Goal: Find specific page/section: Find specific page/section

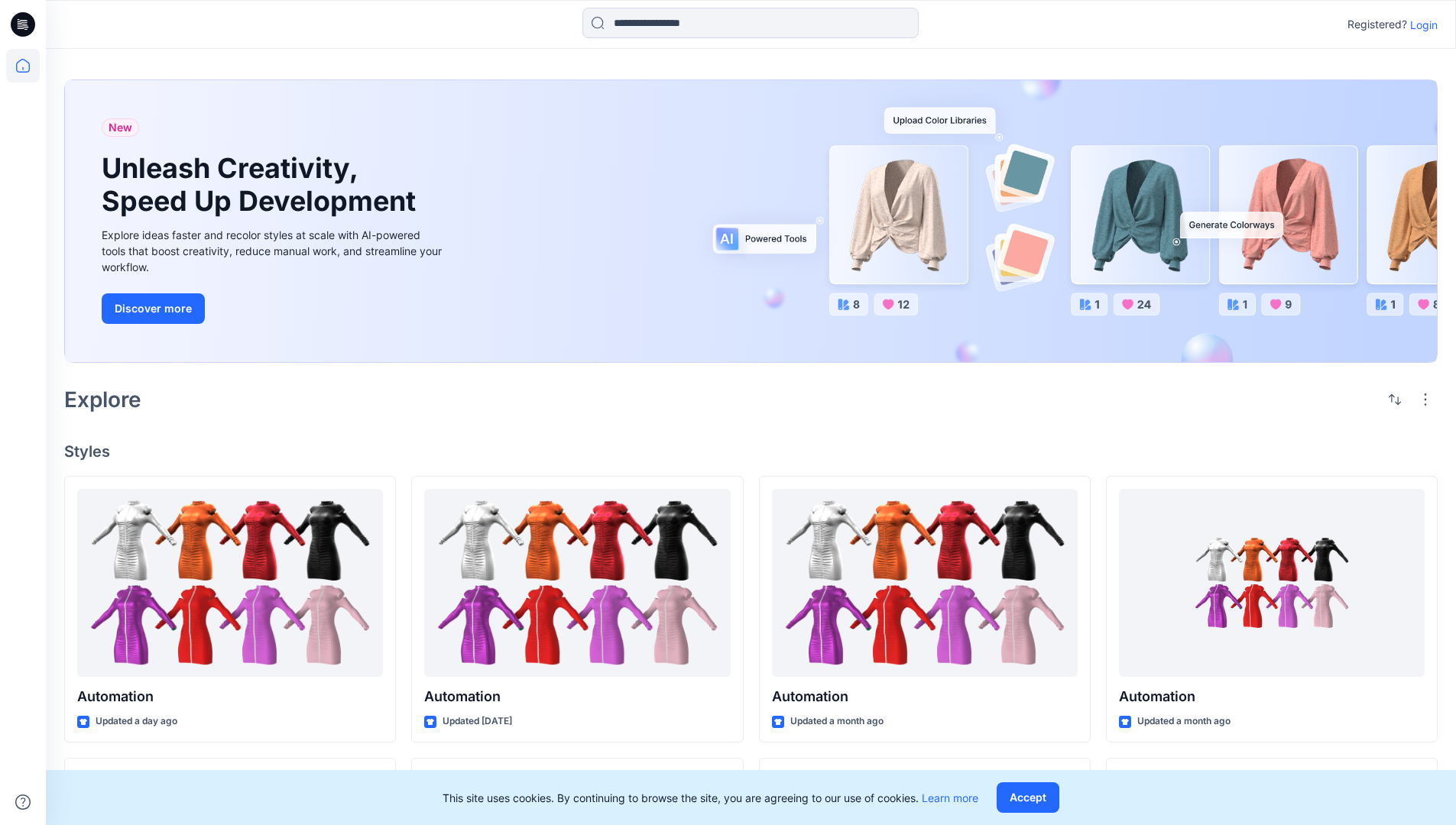
click at [1420, 24] on p "Login" at bounding box center [1423, 25] width 27 height 16
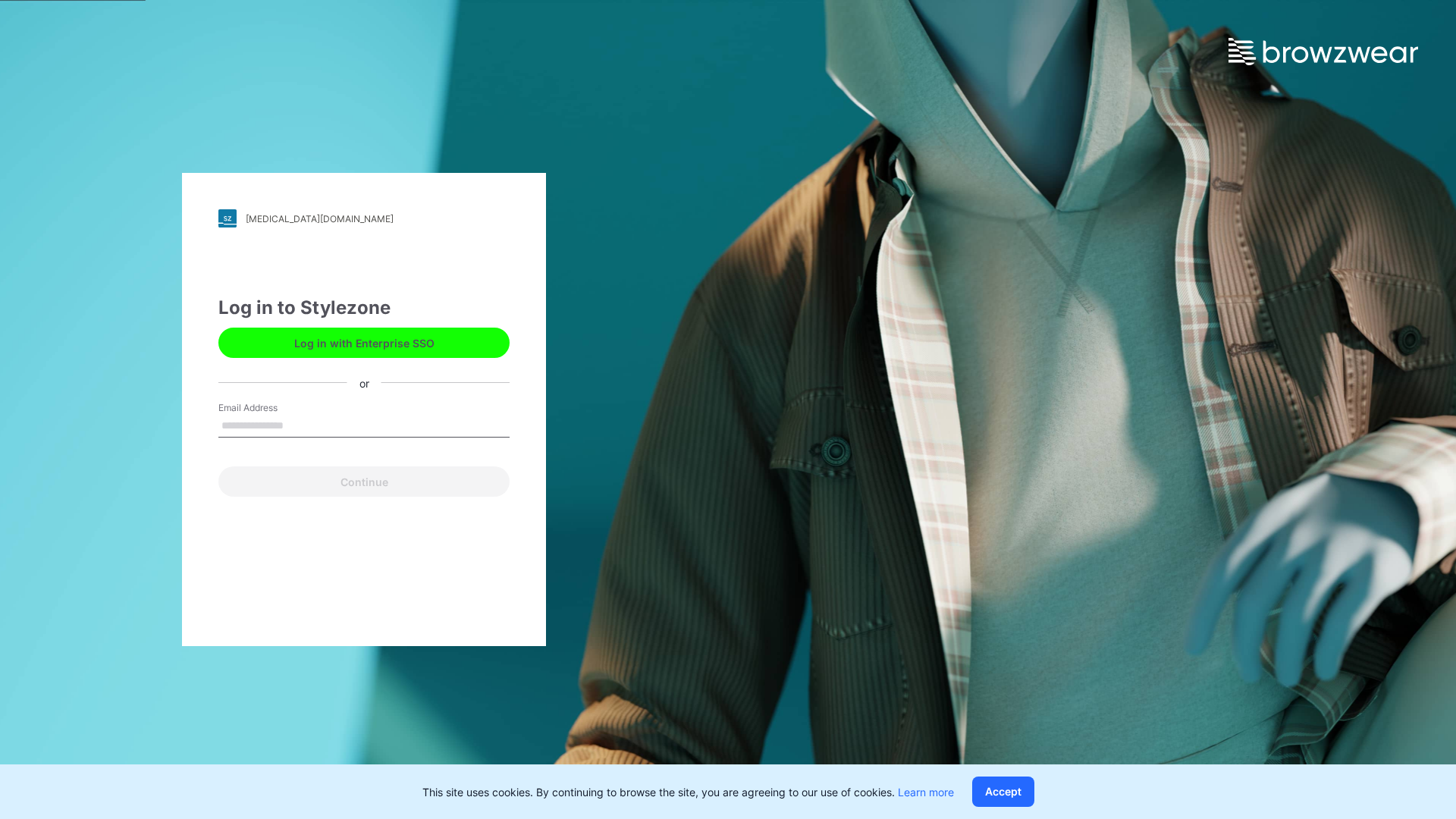
click at [299, 424] on input "Email Address" at bounding box center [364, 426] width 291 height 23
type input "**********"
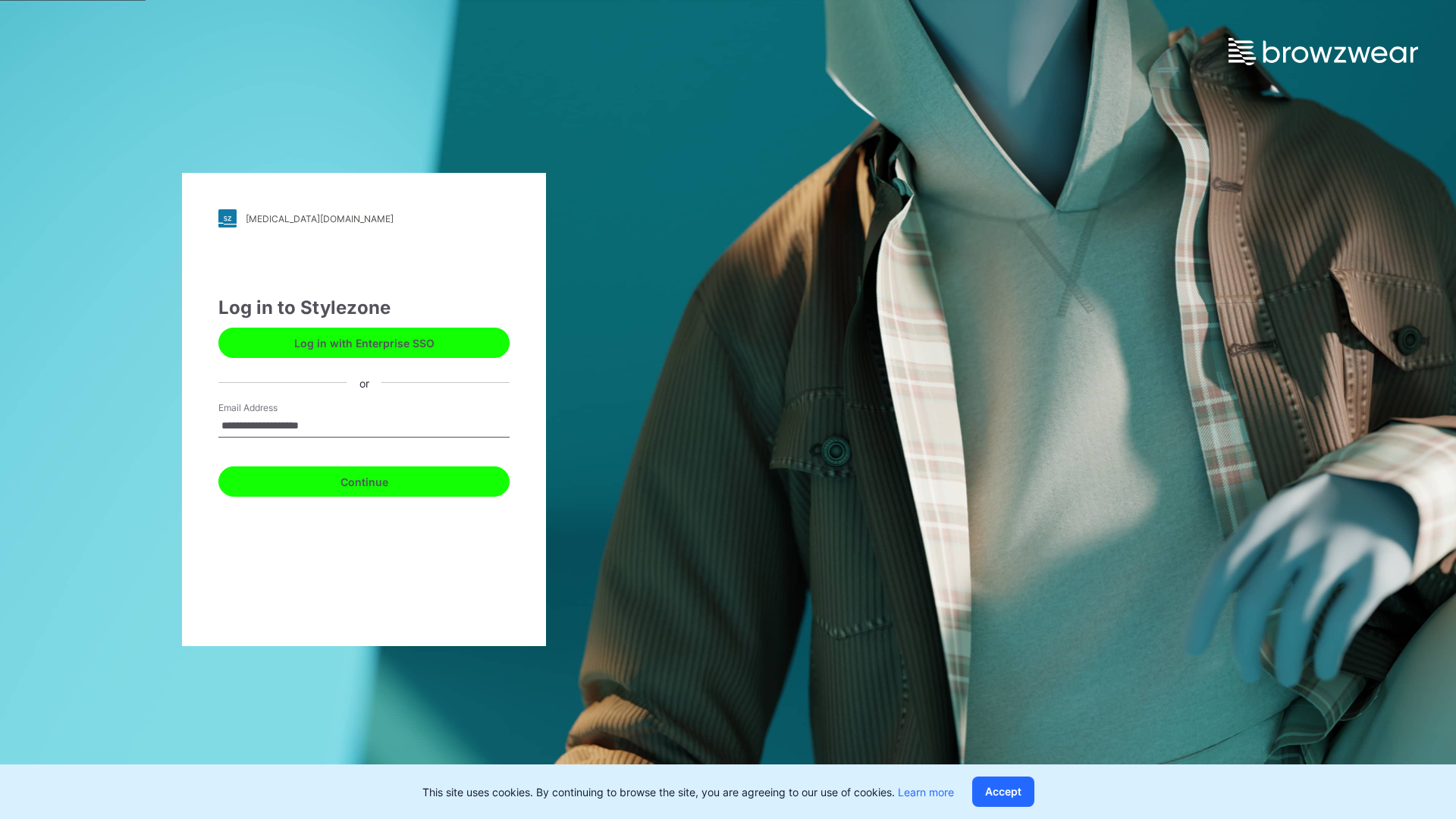
click at [381, 479] on button "Continue" at bounding box center [364, 482] width 291 height 30
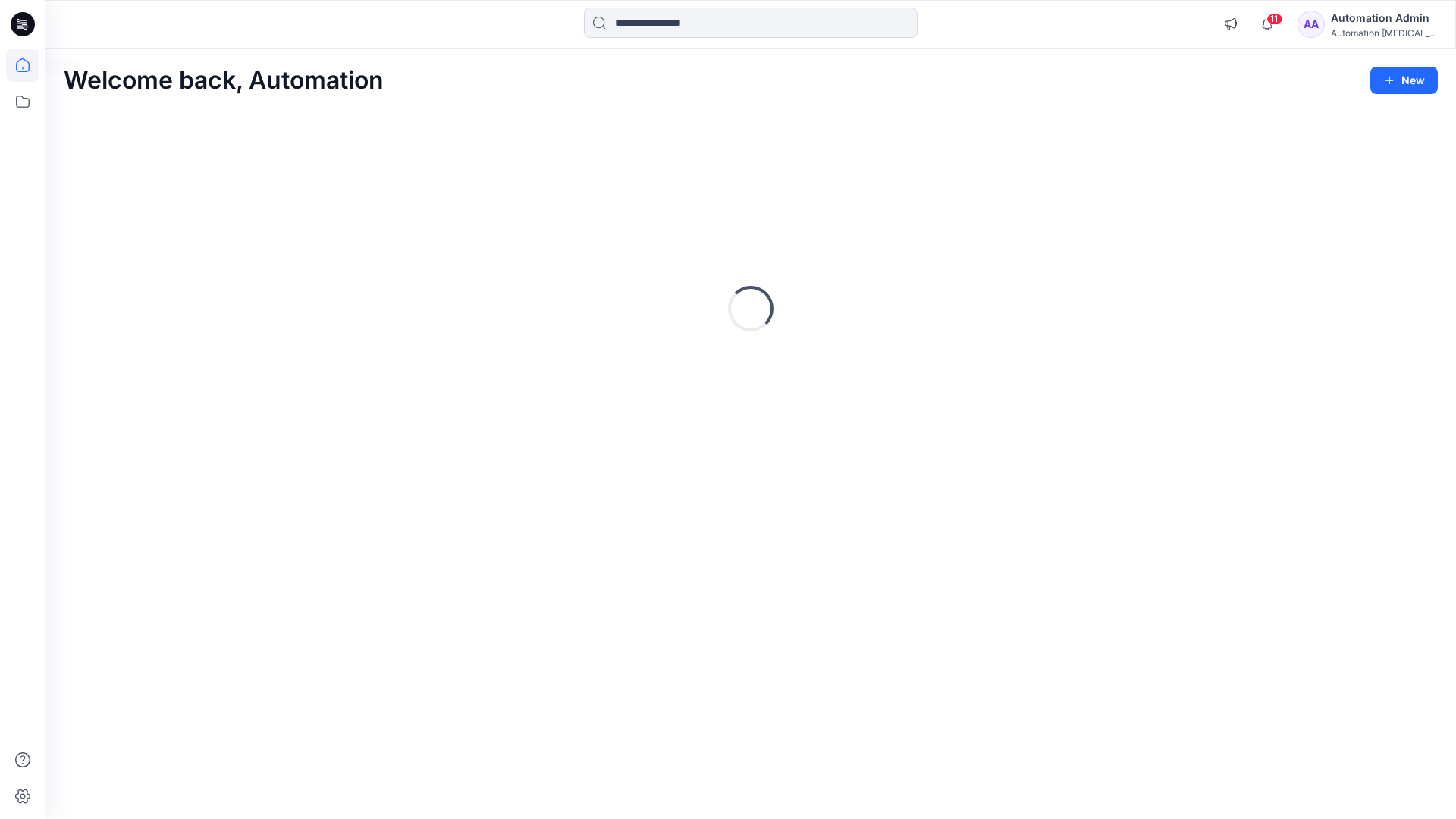
click at [29, 65] on icon at bounding box center [22, 64] width 14 height 14
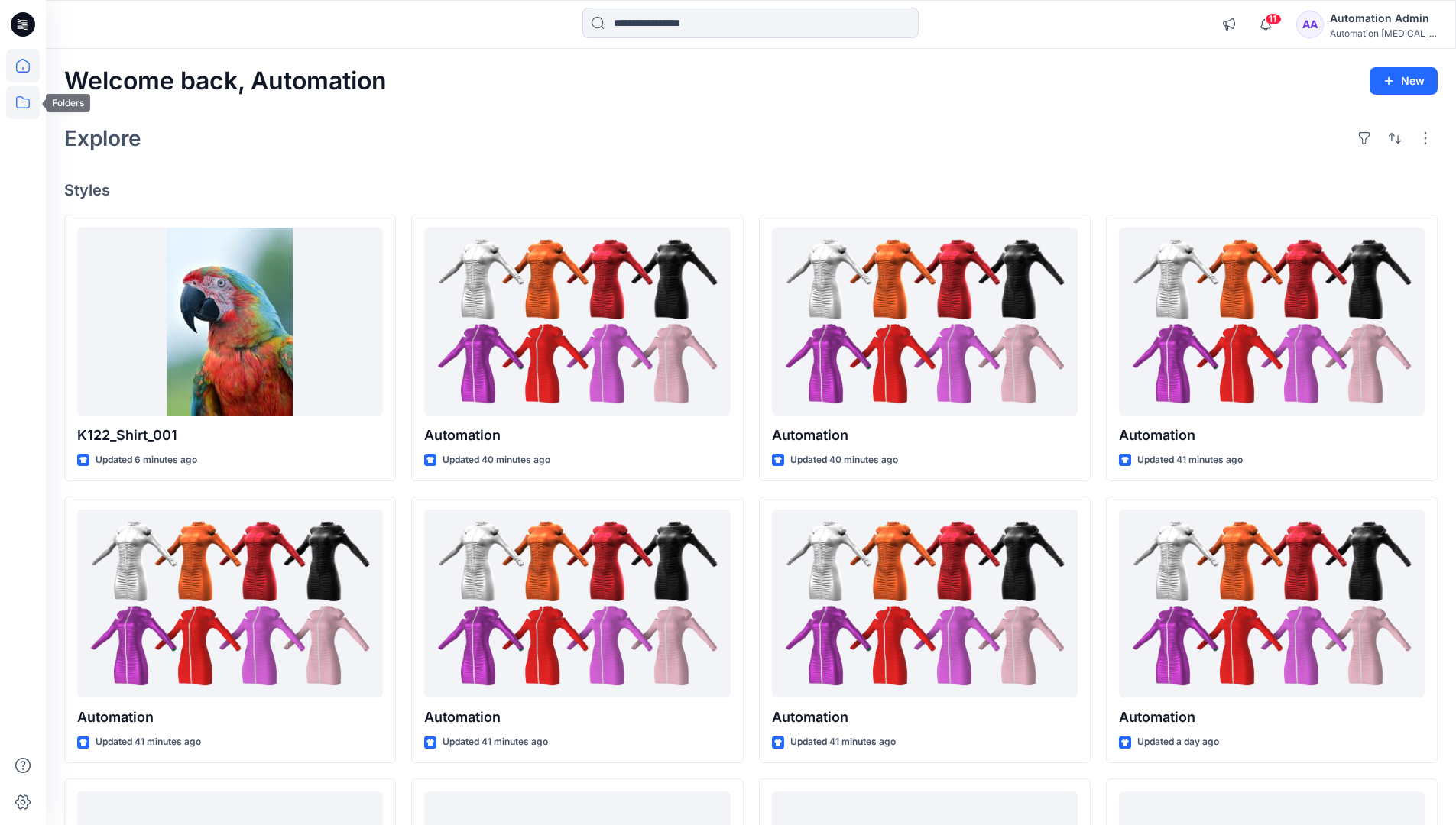
click at [25, 103] on icon at bounding box center [23, 103] width 34 height 34
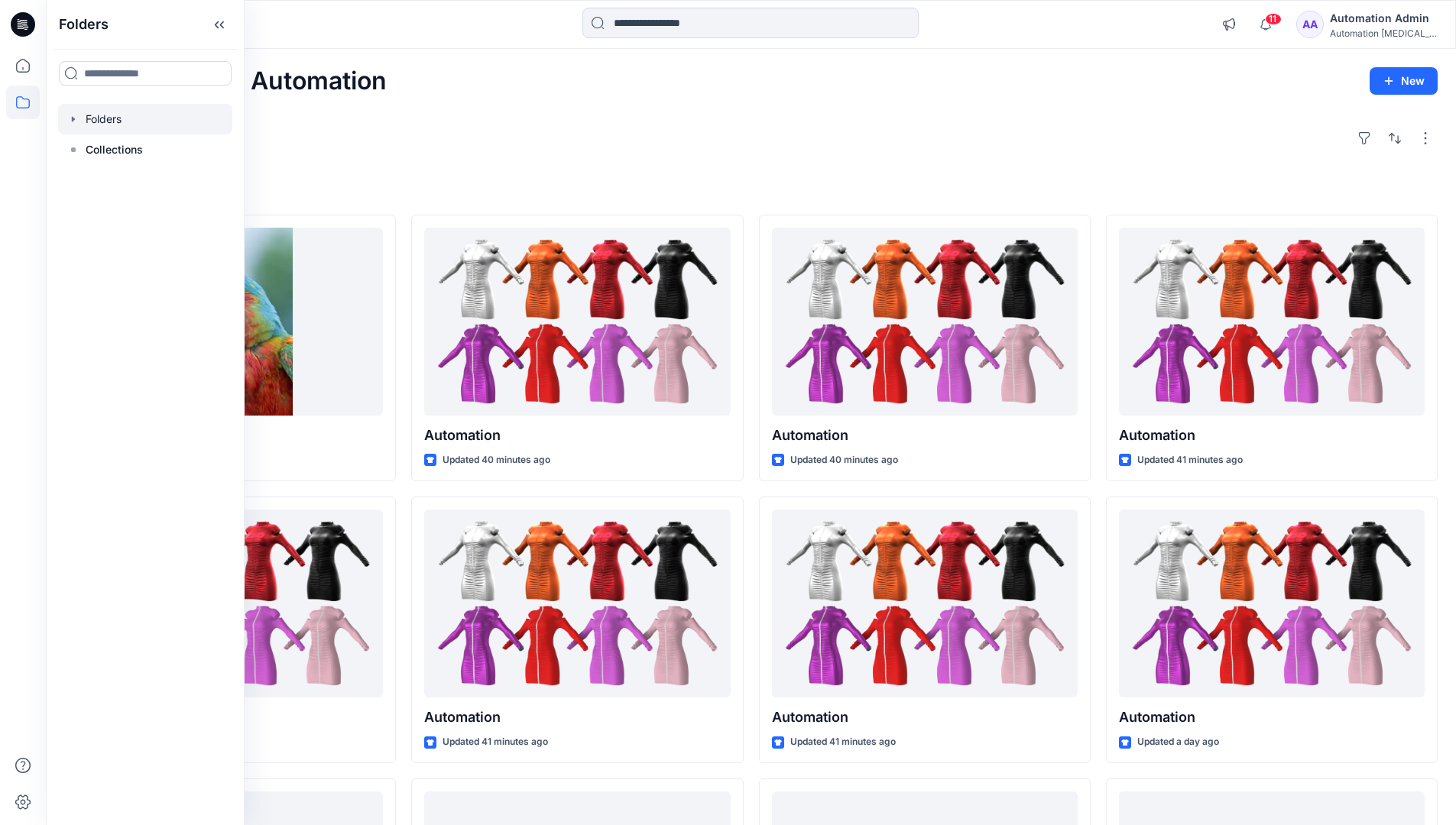
click at [164, 120] on div at bounding box center [144, 119] width 174 height 30
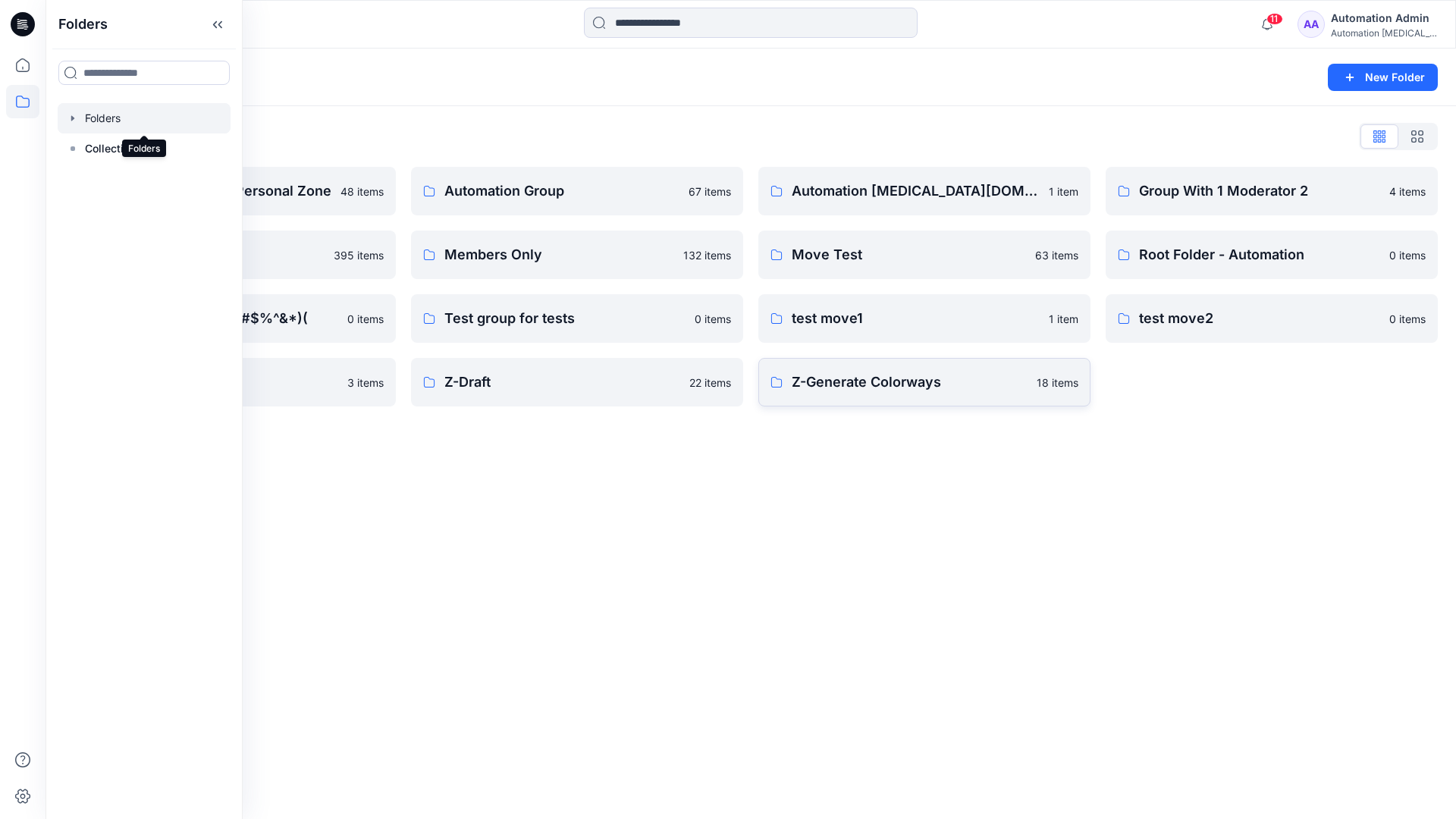
click at [871, 388] on p "Z-Generate Colorways" at bounding box center [909, 382] width 236 height 21
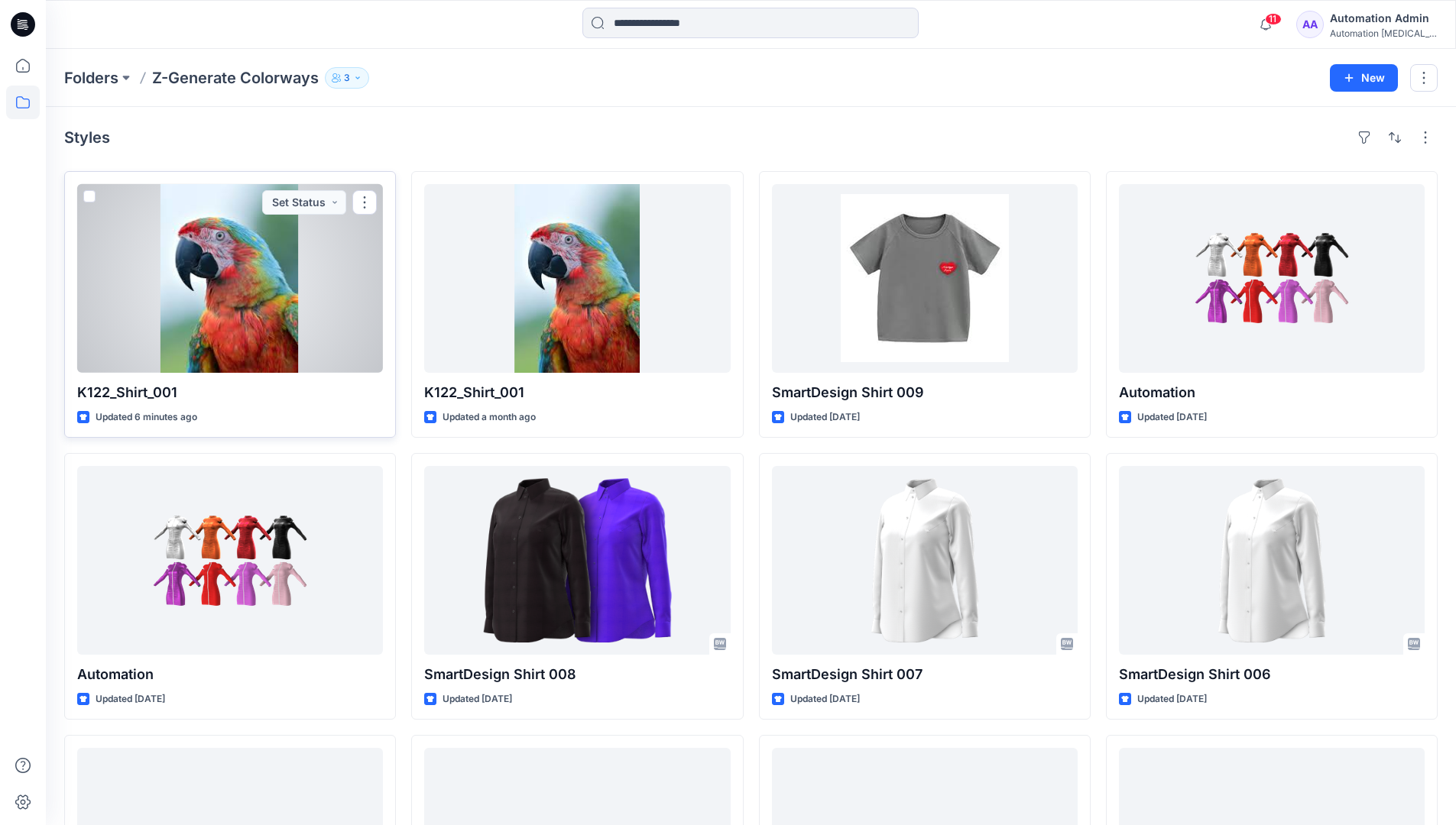
click at [88, 196] on span at bounding box center [89, 196] width 12 height 12
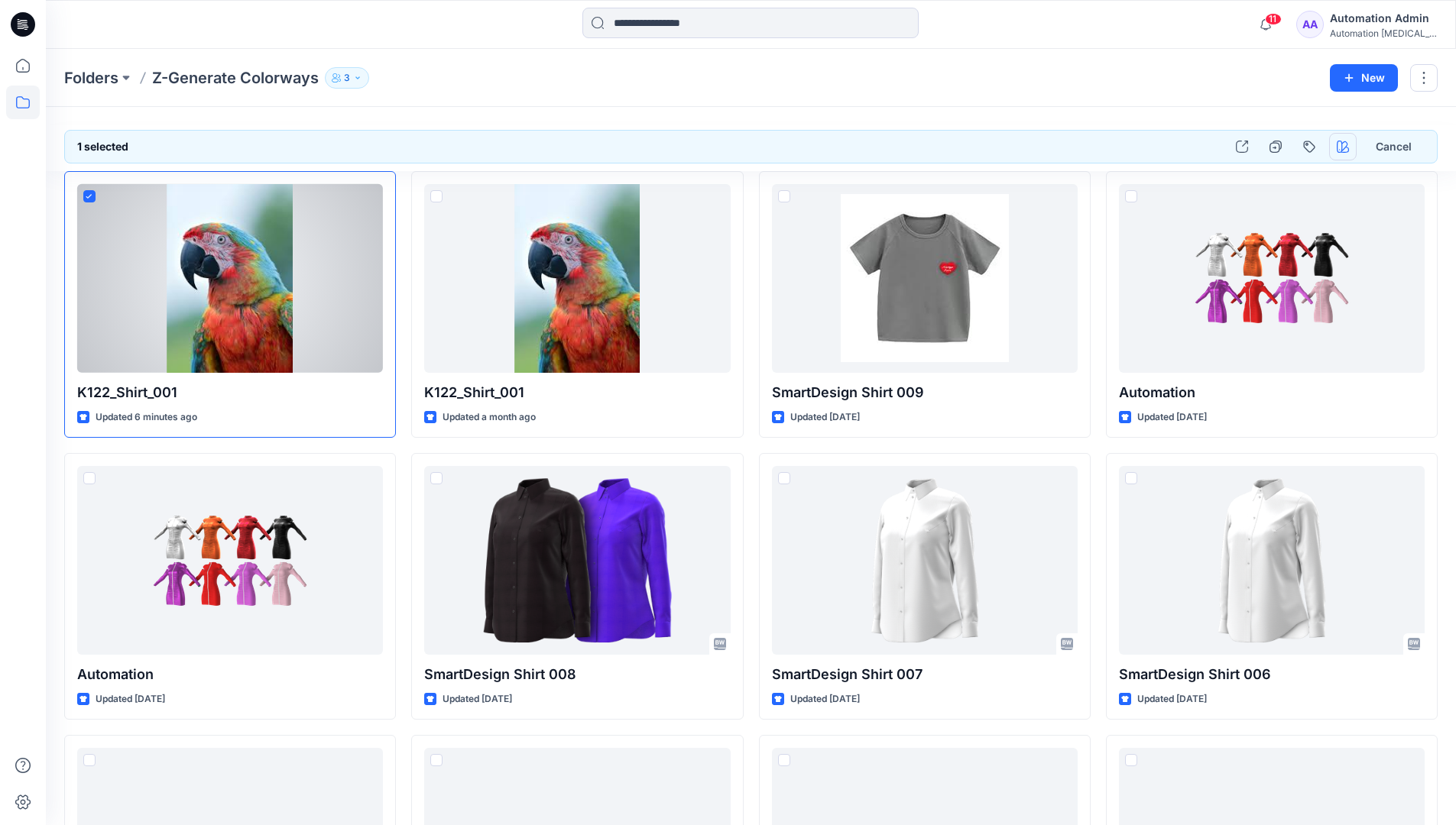
click at [1339, 140] on icon "button" at bounding box center [1342, 146] width 12 height 12
